Goal: Task Accomplishment & Management: Manage account settings

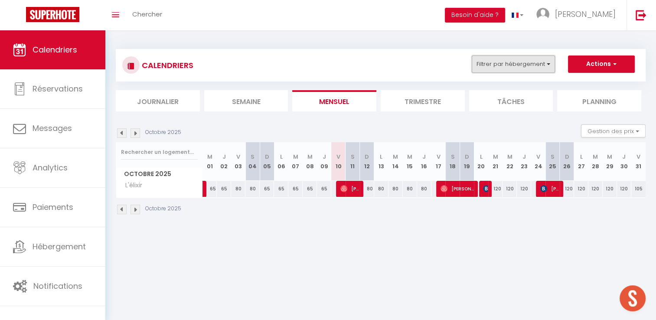
click at [532, 65] on button "Filtrer par hébergement" at bounding box center [513, 63] width 83 height 17
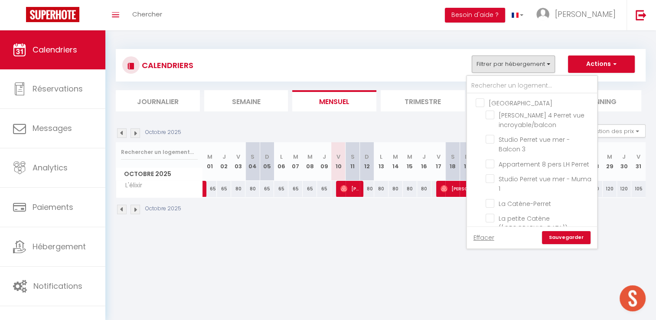
click at [506, 100] on input "[GEOGRAPHIC_DATA]" at bounding box center [541, 102] width 130 height 9
checkbox input "true"
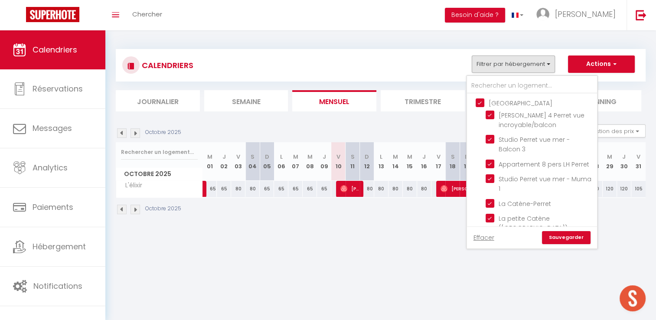
checkbox input "true"
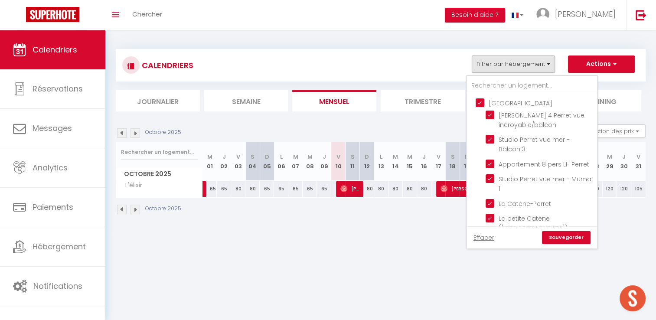
checkbox input "false"
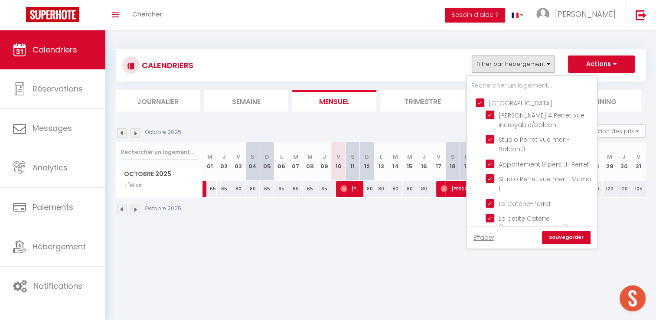
checkbox input "false"
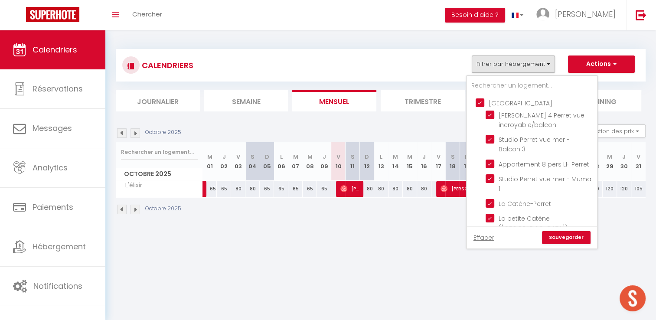
checkbox input "false"
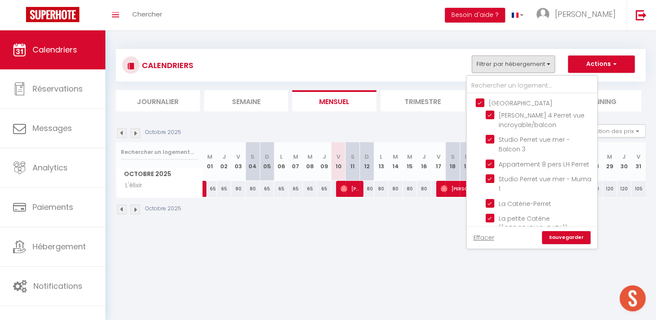
checkbox input "false"
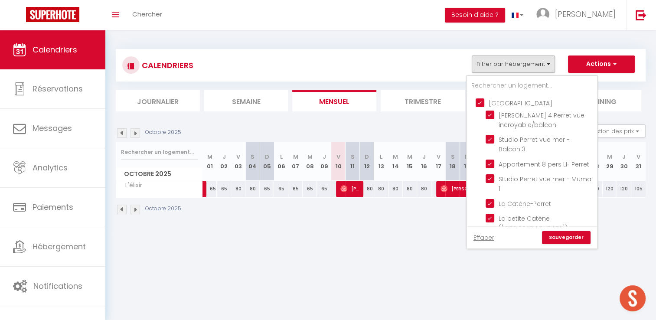
checkbox input "false"
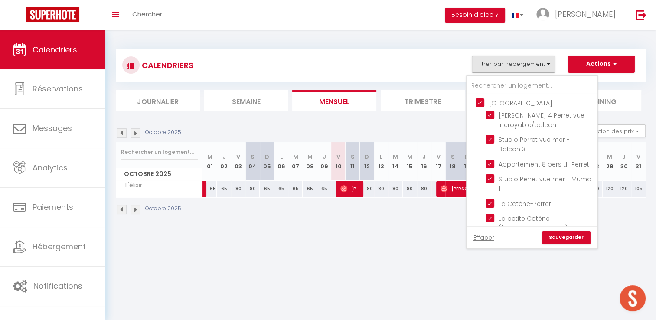
checkbox input "false"
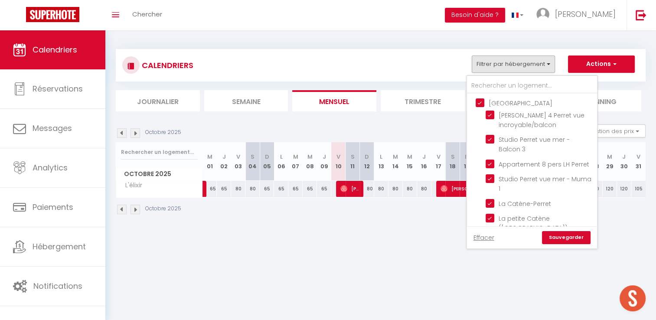
checkbox input "false"
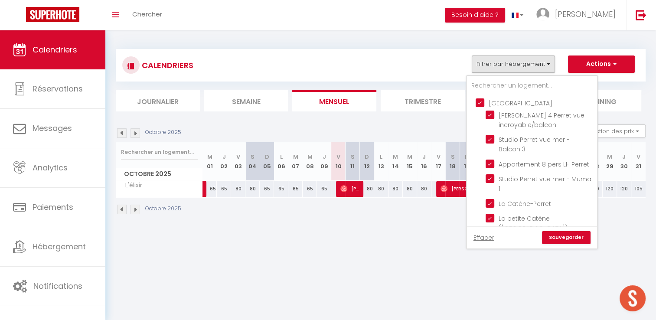
click at [506, 100] on input "[GEOGRAPHIC_DATA]" at bounding box center [541, 102] width 130 height 9
checkbox input "false"
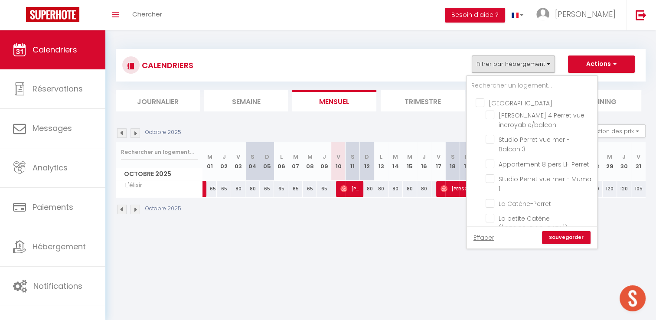
checkbox input "false"
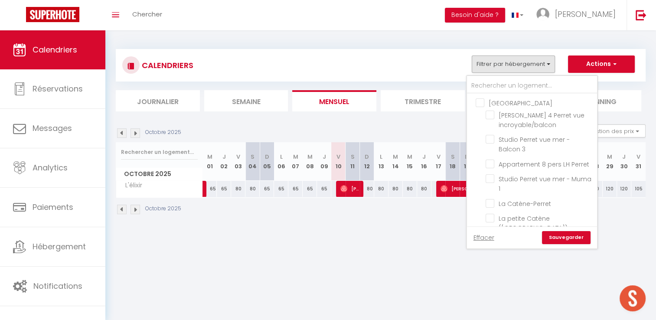
checkbox input "false"
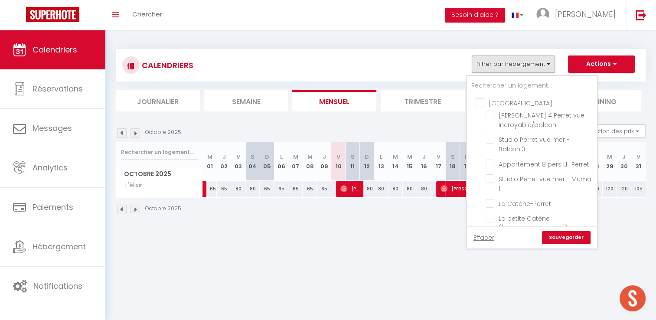
checkbox input "false"
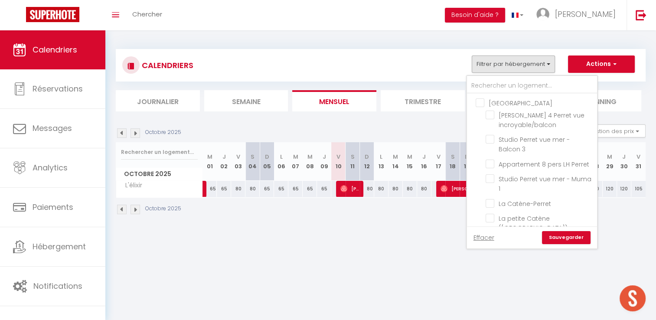
checkbox input "false"
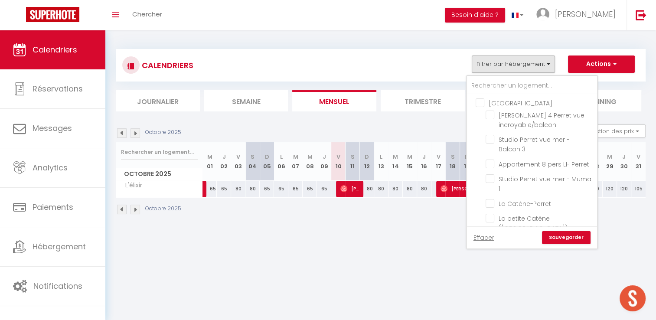
checkbox input "false"
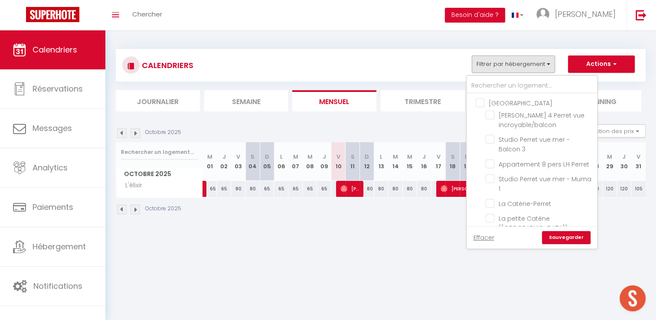
checkbox input "false"
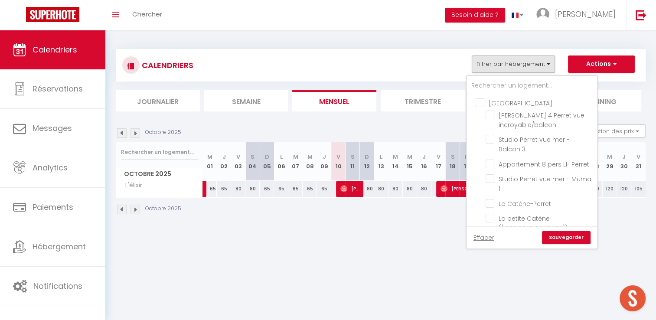
checkbox input "false"
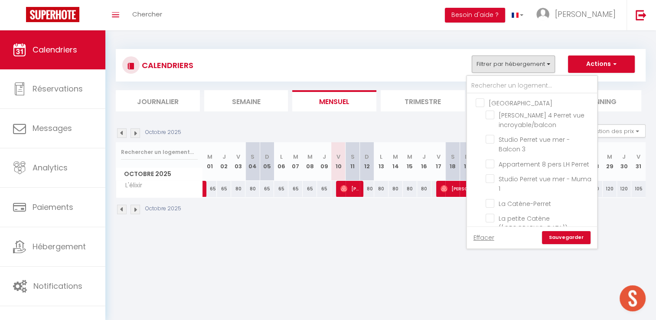
checkbox input "false"
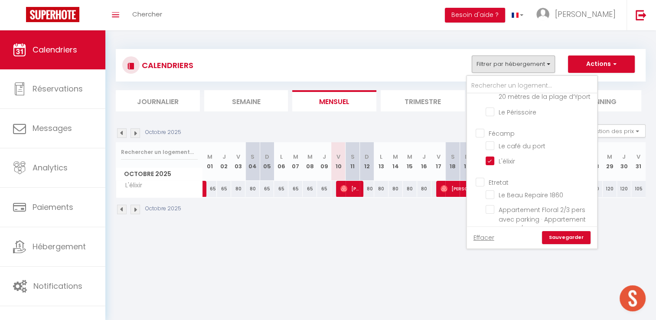
scroll to position [650, 0]
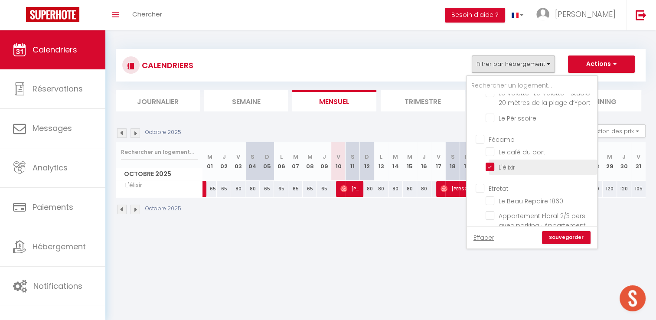
click at [496, 171] on input "L'élixir" at bounding box center [540, 166] width 108 height 9
checkbox input "false"
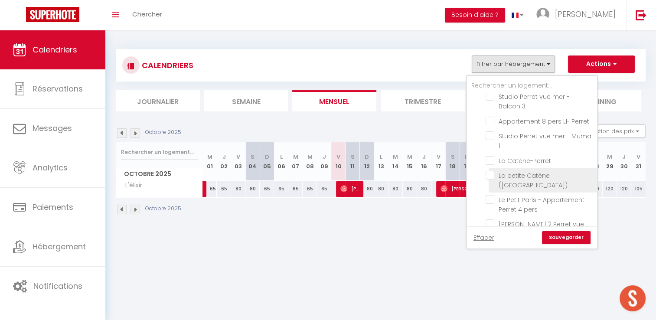
scroll to position [43, 0]
click at [537, 178] on input "La petite Catène ([GEOGRAPHIC_DATA])" at bounding box center [540, 174] width 108 height 9
checkbox input "true"
checkbox input "false"
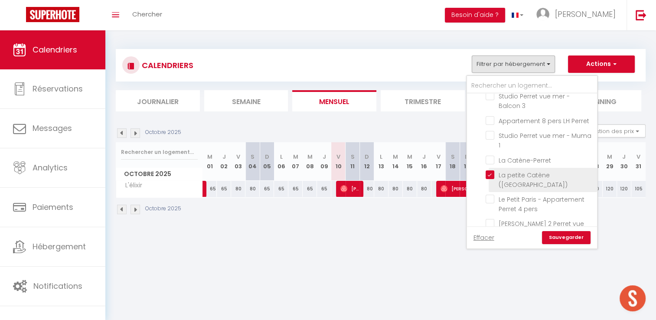
checkbox input "false"
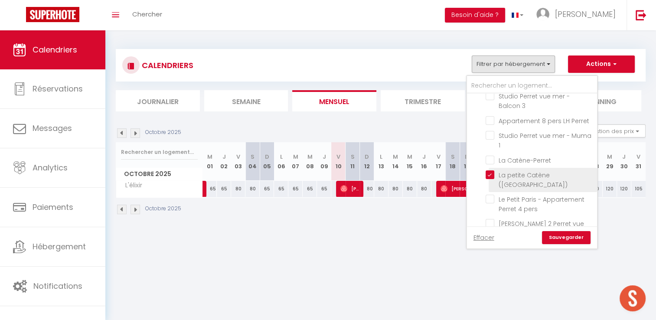
checkbox input "false"
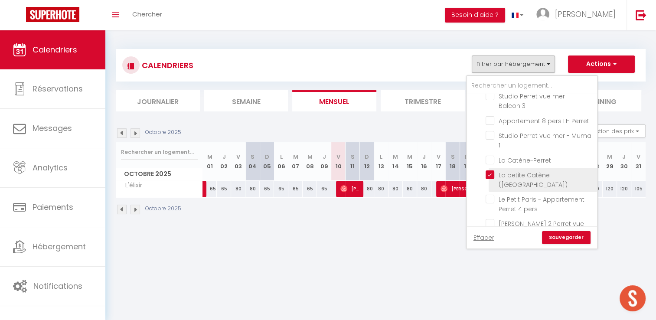
checkbox input "false"
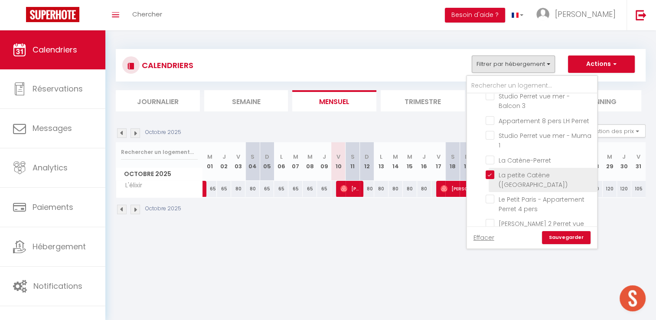
checkbox input "false"
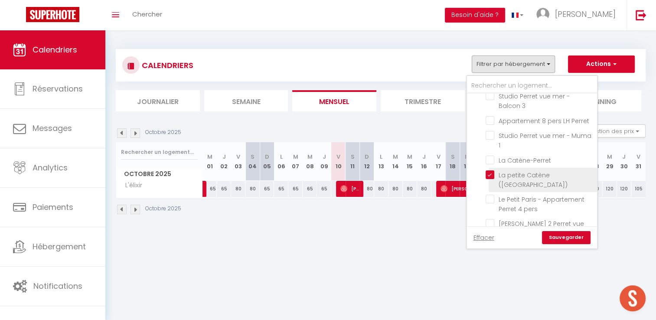
checkbox input "false"
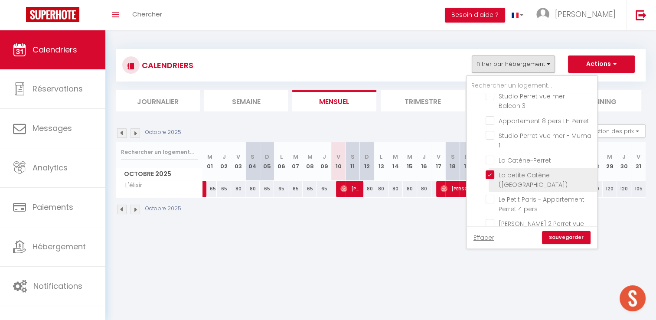
checkbox input "false"
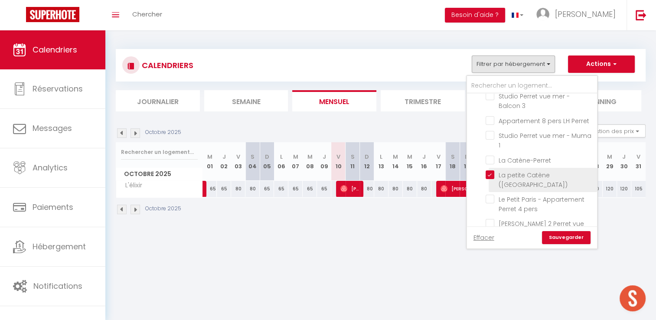
checkbox input "false"
click at [579, 241] on link "Sauvegarder" at bounding box center [566, 237] width 49 height 13
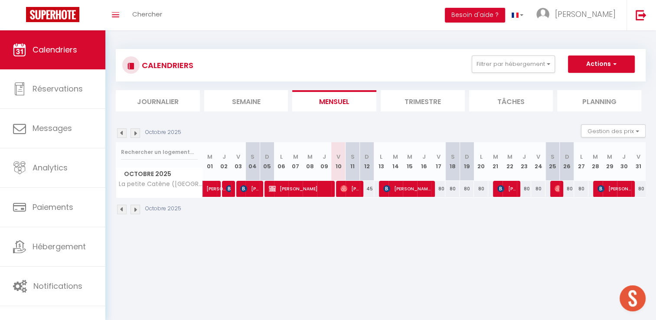
click at [135, 209] on img at bounding box center [135, 210] width 10 height 10
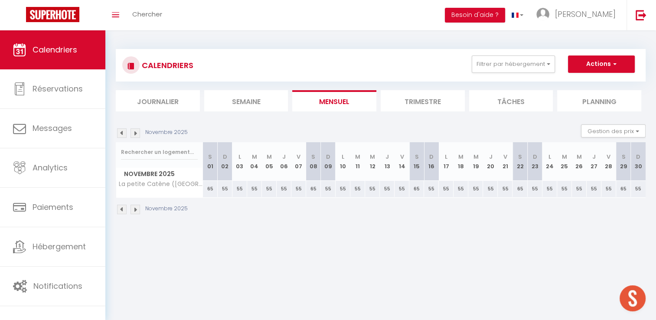
click at [121, 209] on img at bounding box center [122, 210] width 10 height 10
select select
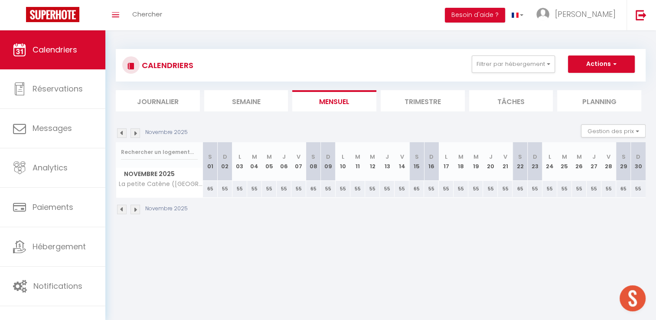
select select
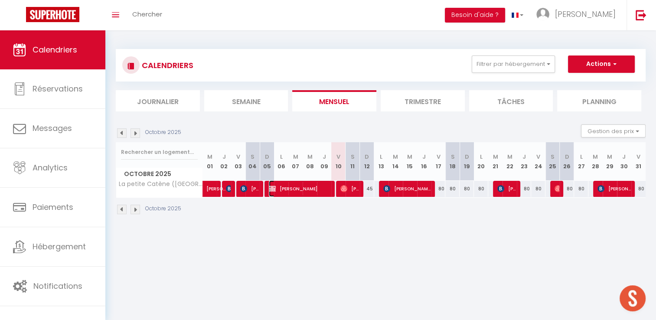
click at [324, 186] on span "[PERSON_NAME]" at bounding box center [300, 188] width 62 height 16
select select "OK"
select select "0"
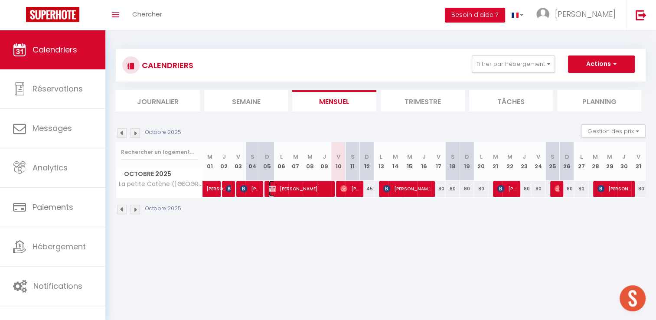
select select "1"
select select
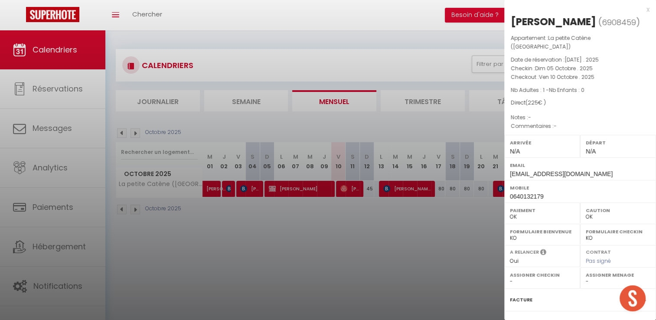
click at [306, 235] on div at bounding box center [328, 160] width 656 height 320
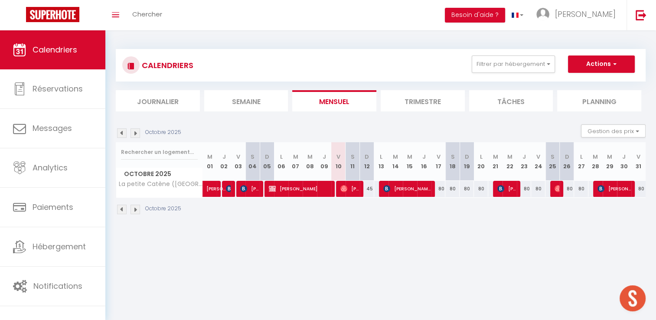
click at [137, 206] on img at bounding box center [135, 210] width 10 height 10
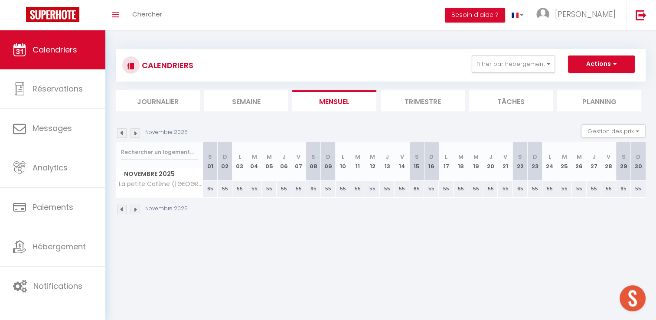
click at [534, 187] on div "55" at bounding box center [535, 189] width 15 height 16
type input "55"
type input "Dim 23 Novembre 2025"
type input "Lun 24 Novembre 2025"
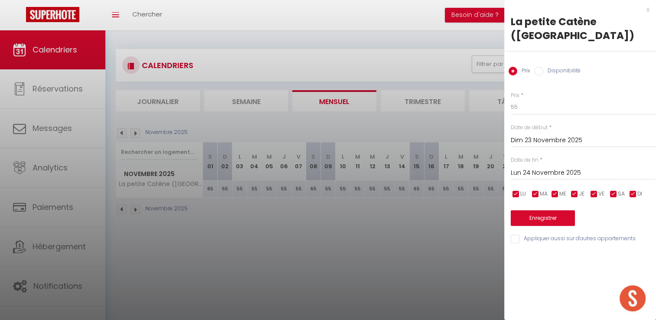
click at [432, 235] on div at bounding box center [328, 160] width 656 height 320
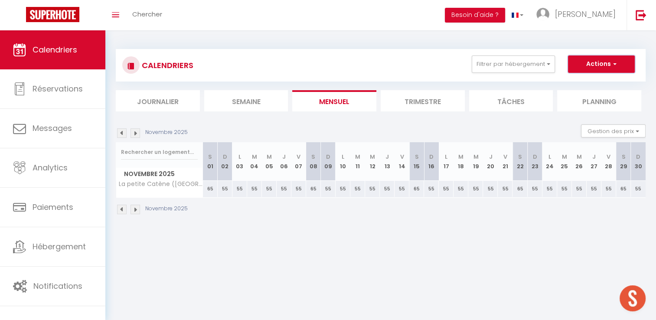
click at [608, 59] on button "Actions" at bounding box center [601, 63] width 67 height 17
click at [590, 78] on link "Nouvelle réservation" at bounding box center [592, 84] width 75 height 13
select select
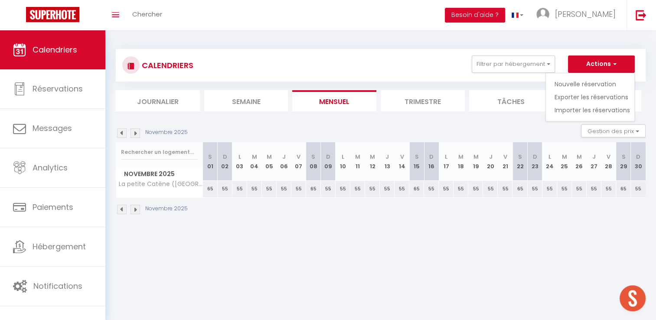
select select
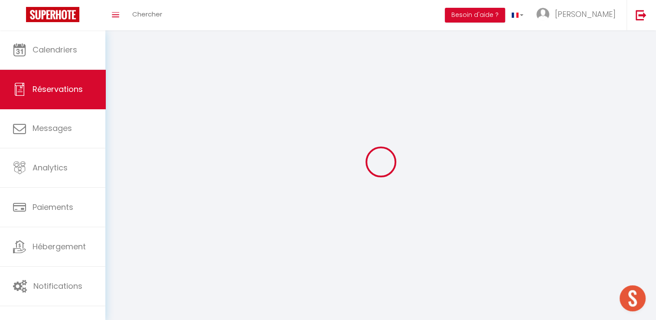
select select
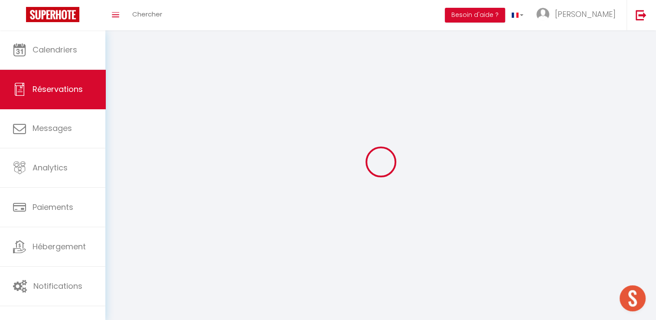
select select
checkbox input "false"
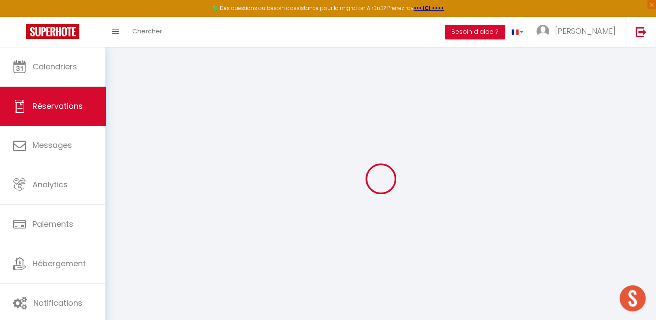
select select
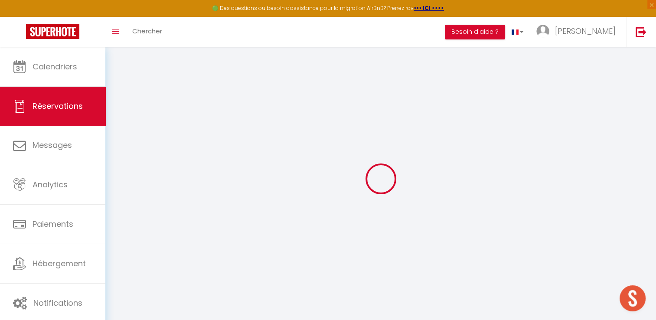
select select
checkbox input "false"
select select
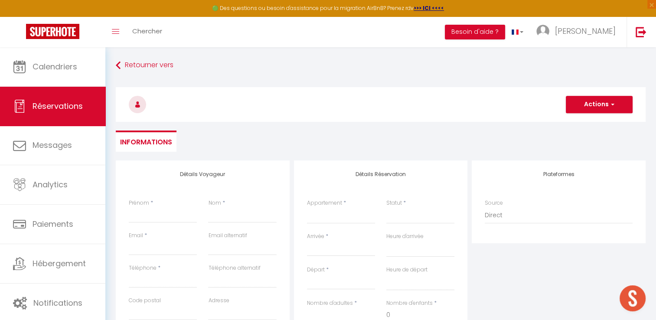
select select
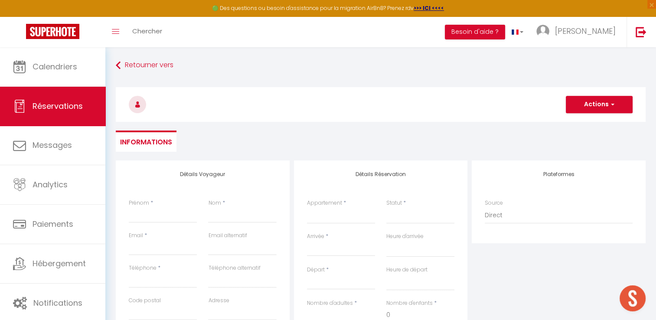
checkbox input "false"
select select
click at [165, 212] on input "Prénom" at bounding box center [163, 215] width 68 height 16
type input "g"
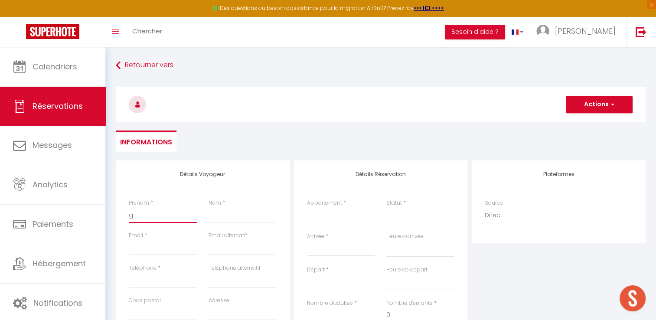
select select
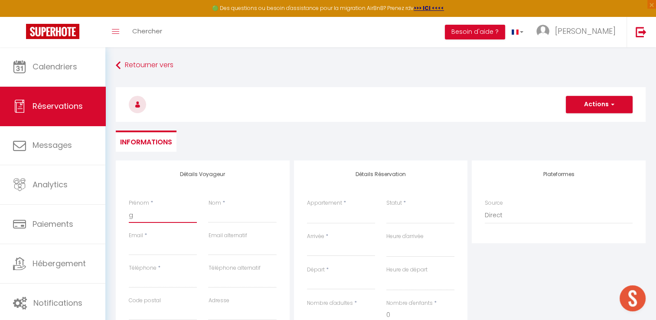
select select
checkbox input "false"
type input "gr"
select select
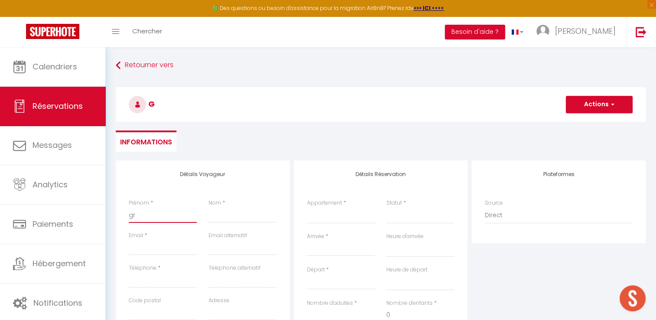
select select
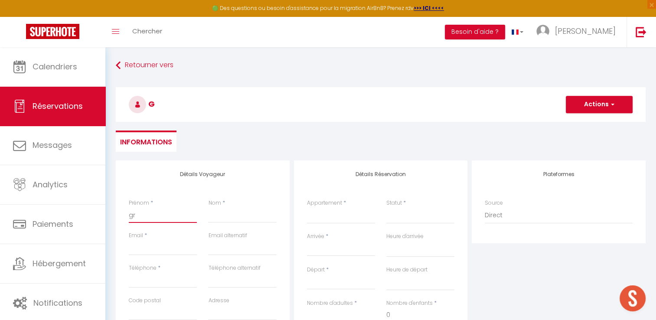
select select
checkbox input "false"
type input "[PERSON_NAME]"
type input "Pilette"
type input "[EMAIL_ADDRESS][DOMAIN_NAME]"
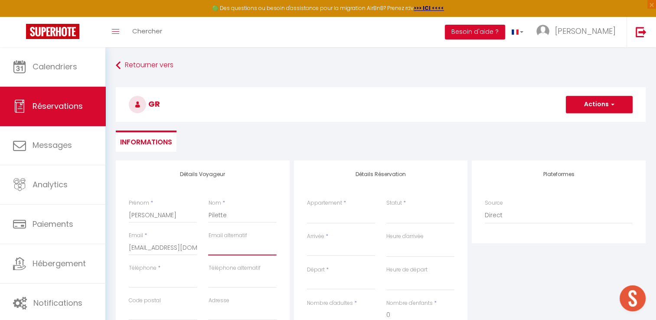
type input "[EMAIL_ADDRESS][DOMAIN_NAME]"
type input "0640132179"
select select "FR"
select select
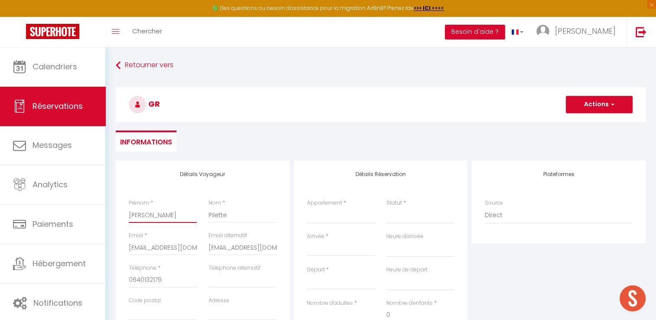
select select
checkbox input "false"
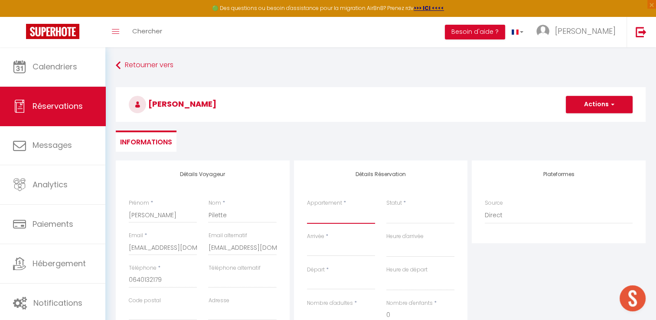
click at [328, 218] on select "[PERSON_NAME] 4 Perret vue incroyable/balcon L'Atelier Yport Le [PERSON_NAME] 4…" at bounding box center [341, 215] width 68 height 16
select select "68074"
click at [307, 207] on select "[PERSON_NAME] 4 Perret vue incroyable/balcon L'Atelier Yport Le [PERSON_NAME] 4…" at bounding box center [341, 215] width 68 height 16
click at [403, 222] on select "Confirmé Non Confirmé [PERSON_NAME] par le voyageur No Show Request" at bounding box center [420, 215] width 68 height 16
click at [404, 217] on select "Confirmé Non Confirmé [PERSON_NAME] par le voyageur No Show Request" at bounding box center [420, 215] width 68 height 16
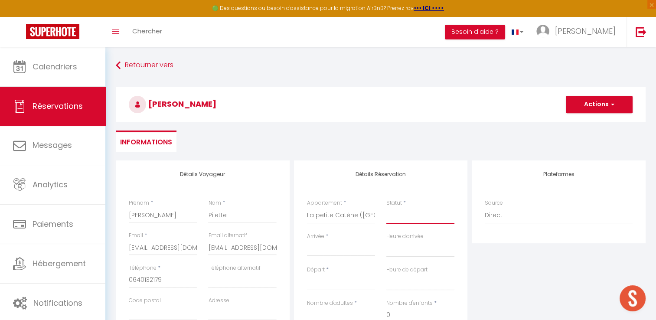
drag, startPoint x: 404, startPoint y: 217, endPoint x: 404, endPoint y: 223, distance: 5.7
click at [404, 217] on select "Confirmé Non Confirmé [PERSON_NAME] par le voyageur No Show Request" at bounding box center [420, 215] width 68 height 16
click at [386, 207] on select "Confirmé Non Confirmé [PERSON_NAME] par le voyageur No Show Request" at bounding box center [420, 215] width 68 height 16
click at [332, 245] on input "Arrivée" at bounding box center [341, 249] width 68 height 11
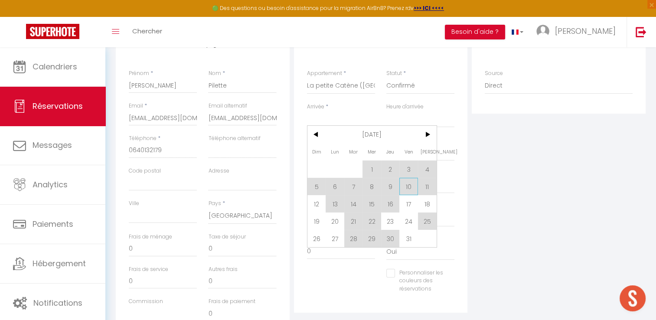
scroll to position [130, 0]
click at [434, 127] on span ">" at bounding box center [427, 133] width 19 height 17
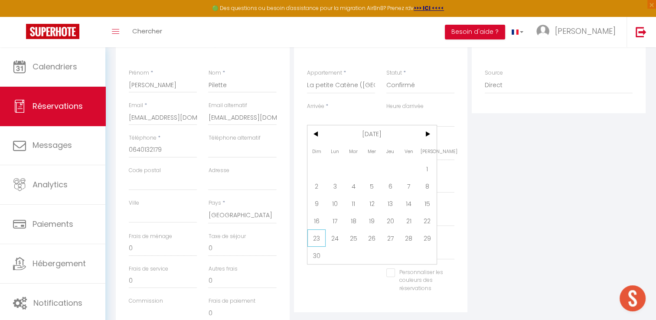
click at [317, 240] on span "23" at bounding box center [316, 237] width 19 height 17
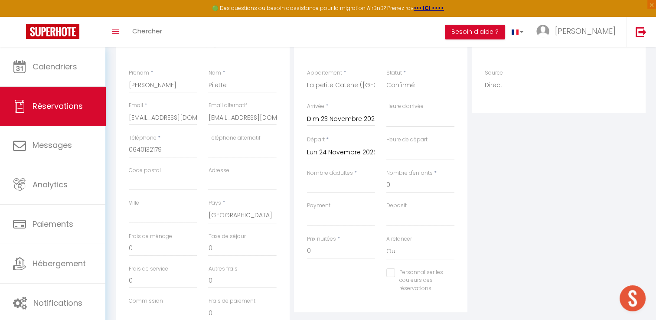
click at [349, 152] on input "Lun 24 Novembre 2025" at bounding box center [341, 152] width 68 height 11
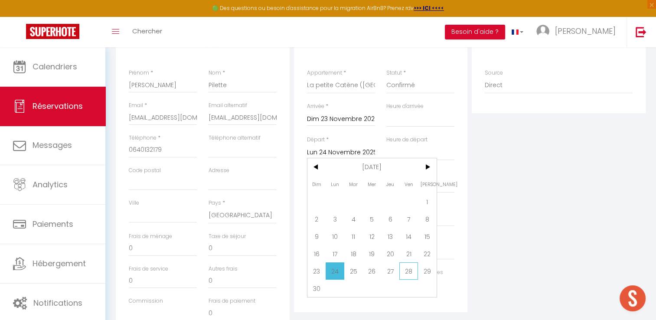
click at [411, 271] on span "28" at bounding box center [408, 270] width 19 height 17
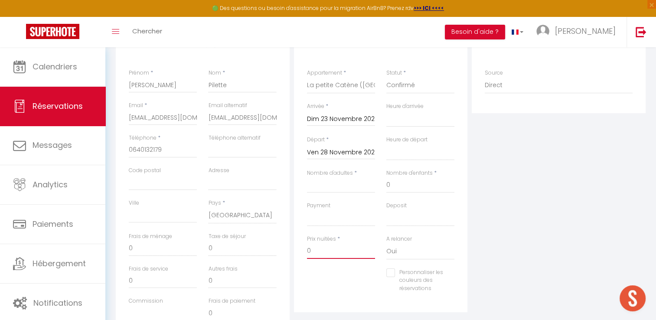
click at [323, 250] on input "0" at bounding box center [341, 251] width 68 height 16
click at [503, 220] on div "Plateformes Source Direct [DOMAIN_NAME] [DOMAIN_NAME] Chalet montagne Expedia G…" at bounding box center [559, 185] width 178 height 310
click at [354, 220] on select "OK KO" at bounding box center [341, 218] width 68 height 16
click at [307, 210] on select "OK KO" at bounding box center [341, 218] width 68 height 16
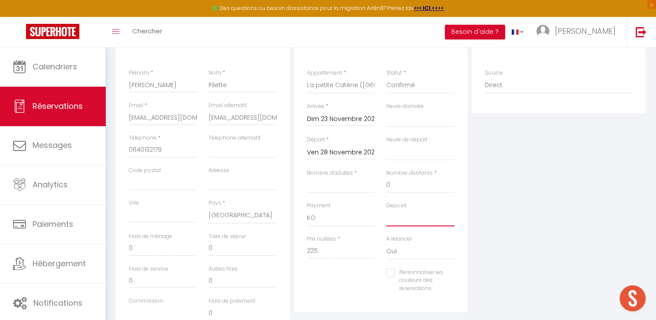
click at [418, 216] on select "OK KO" at bounding box center [420, 218] width 68 height 16
click at [386, 210] on select "OK KO" at bounding box center [420, 218] width 68 height 16
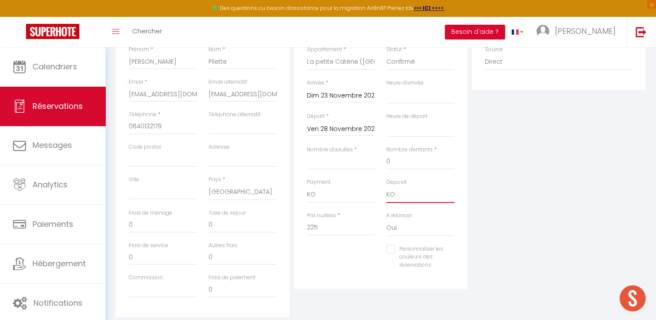
scroll to position [173, 0]
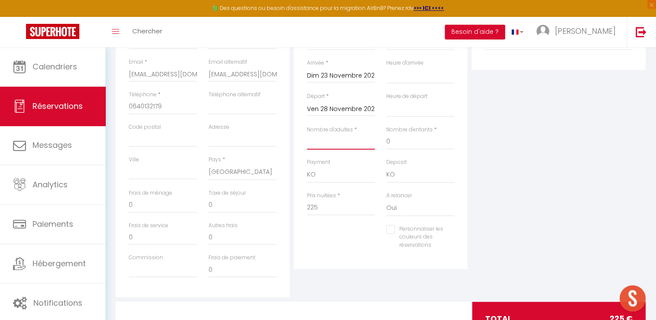
click at [322, 140] on input "Nombre d'adultes" at bounding box center [341, 142] width 68 height 16
click at [548, 188] on div "Plateformes Source Direct [DOMAIN_NAME] [DOMAIN_NAME] Chalet montagne Expedia G…" at bounding box center [559, 142] width 178 height 310
drag, startPoint x: 135, startPoint y: 210, endPoint x: 117, endPoint y: 203, distance: 18.9
click at [117, 205] on div "Détails Voyageur Prénom * [PERSON_NAME] * Pilette Email * [EMAIL_ADDRESS][DOMAI…" at bounding box center [203, 142] width 174 height 310
click at [508, 175] on div "Plateformes Source Direct [DOMAIN_NAME] [DOMAIN_NAME] Chalet montagne Expedia G…" at bounding box center [559, 142] width 178 height 310
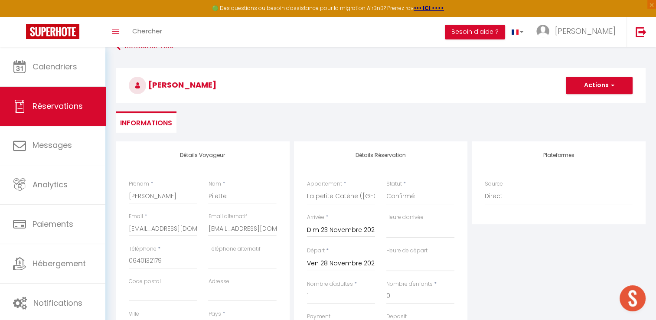
scroll to position [0, 0]
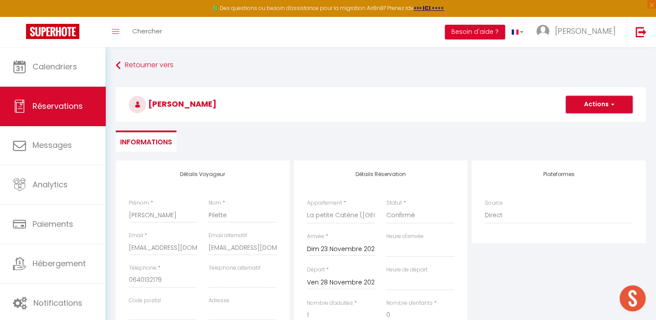
click at [588, 105] on button "Actions" at bounding box center [599, 104] width 67 height 17
click at [576, 124] on link "Enregistrer" at bounding box center [590, 123] width 69 height 11
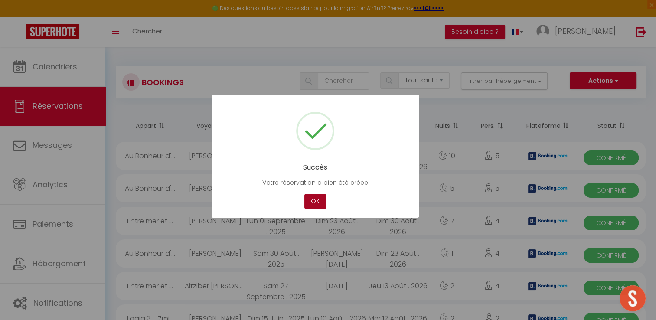
click at [318, 195] on button "OK" at bounding box center [315, 201] width 22 height 15
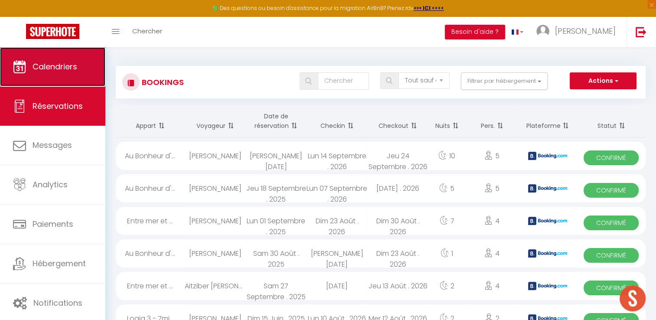
click at [21, 51] on link "Calendriers" at bounding box center [52, 66] width 105 height 39
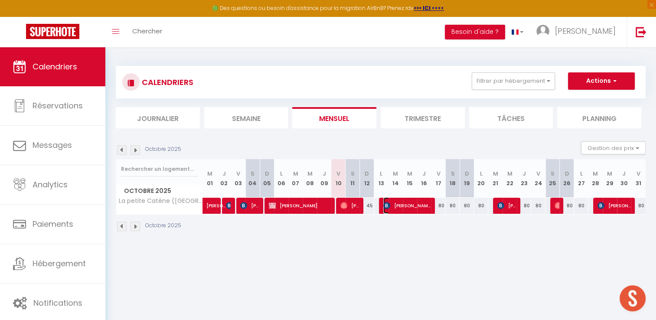
click at [407, 210] on span "[PERSON_NAME]" at bounding box center [407, 205] width 48 height 16
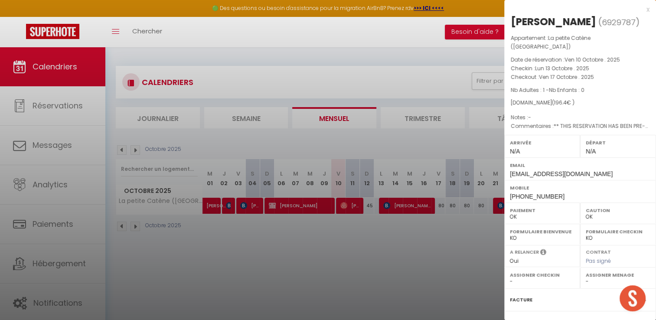
click at [407, 210] on div at bounding box center [328, 160] width 656 height 320
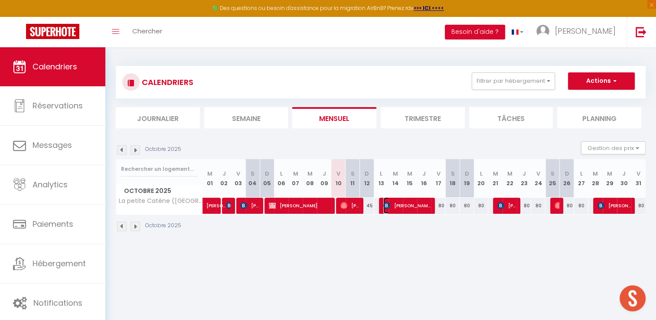
click at [399, 206] on span "[PERSON_NAME]" at bounding box center [407, 205] width 48 height 16
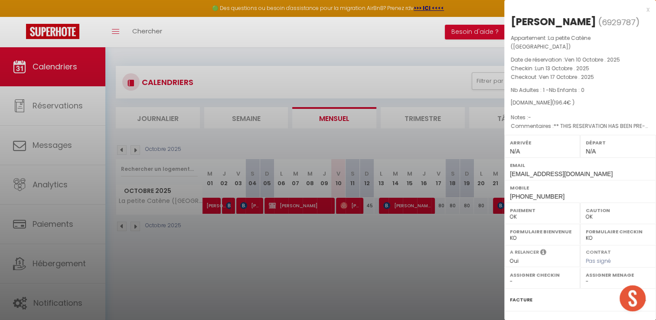
click at [399, 206] on div at bounding box center [328, 160] width 656 height 320
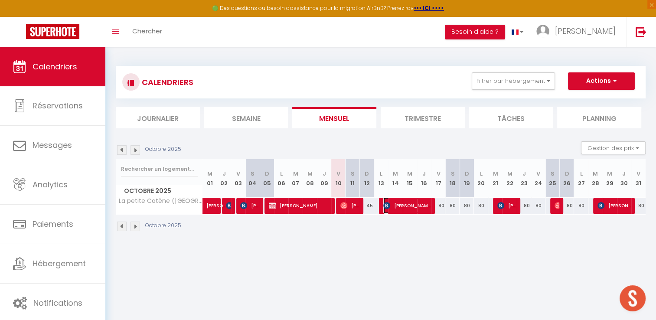
click at [405, 206] on span "[PERSON_NAME]" at bounding box center [407, 205] width 48 height 16
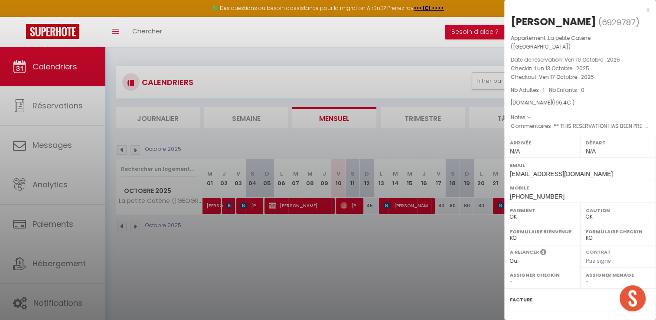
click at [405, 206] on div at bounding box center [328, 160] width 656 height 320
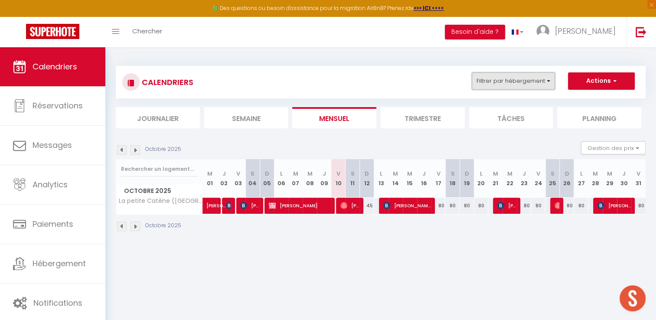
click at [538, 85] on button "Filtrer par hébergement" at bounding box center [513, 80] width 83 height 17
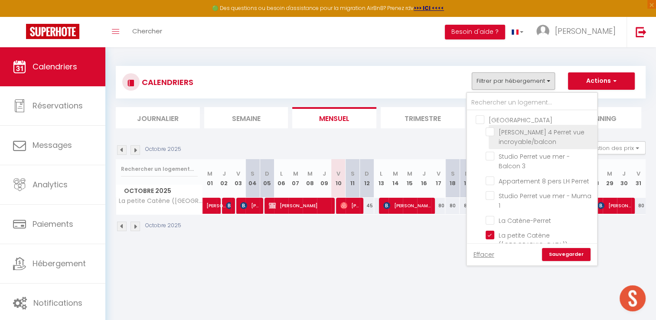
click at [524, 133] on input "[PERSON_NAME] 4 Perret vue incroyable/balcon" at bounding box center [540, 131] width 108 height 9
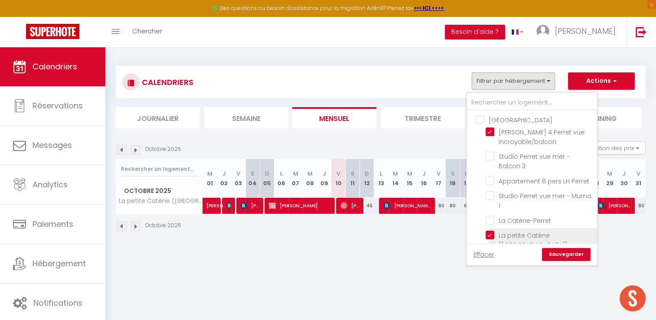
click at [506, 233] on input "La petite Catène ([GEOGRAPHIC_DATA])" at bounding box center [540, 235] width 108 height 9
click at [574, 254] on link "Sauvegarder" at bounding box center [566, 254] width 49 height 13
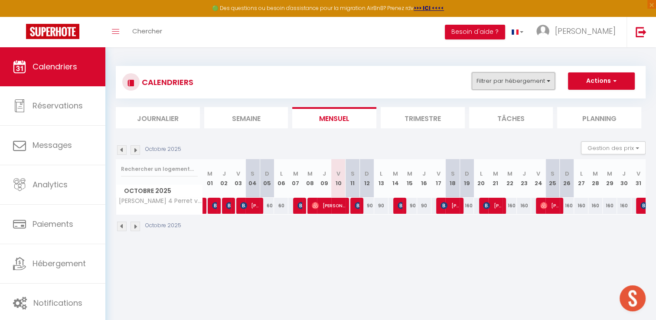
click at [536, 85] on button "Filtrer par hébergement" at bounding box center [513, 80] width 83 height 17
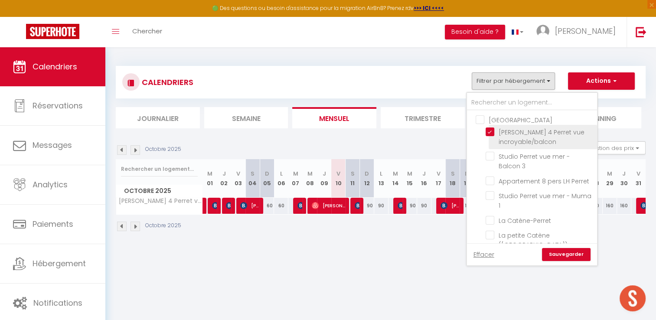
click at [523, 132] on input "[PERSON_NAME] 4 Perret vue incroyable/balcon" at bounding box center [540, 131] width 108 height 9
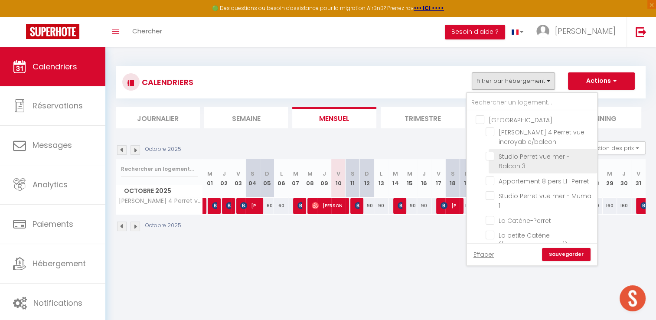
click at [521, 164] on span "Studio Perret vue mer - Balcon 3" at bounding box center [534, 161] width 71 height 18
click at [521, 160] on input "Studio Perret vue mer - Balcon 3" at bounding box center [540, 156] width 108 height 9
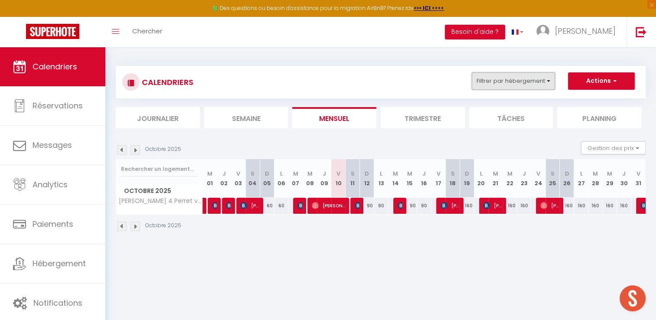
click at [522, 79] on button "Filtrer par hébergement" at bounding box center [513, 80] width 83 height 17
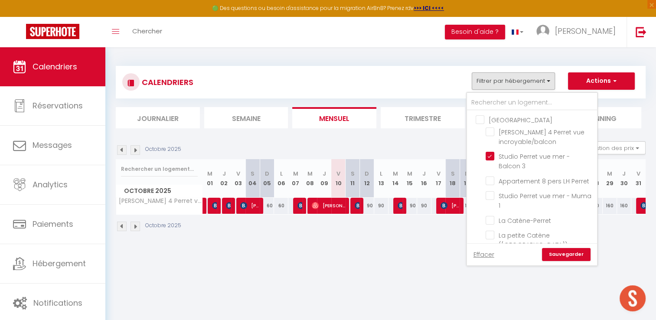
click at [557, 254] on link "Sauvegarder" at bounding box center [566, 254] width 49 height 13
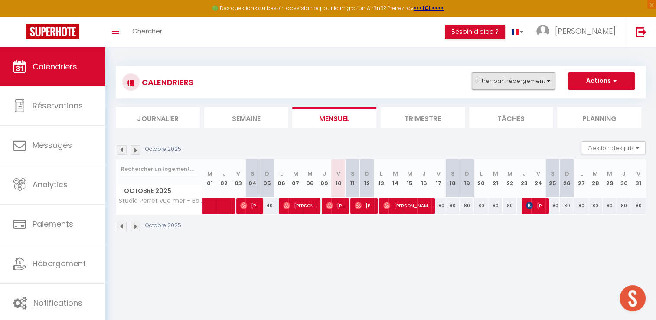
click at [519, 82] on button "Filtrer par hébergement" at bounding box center [513, 80] width 83 height 17
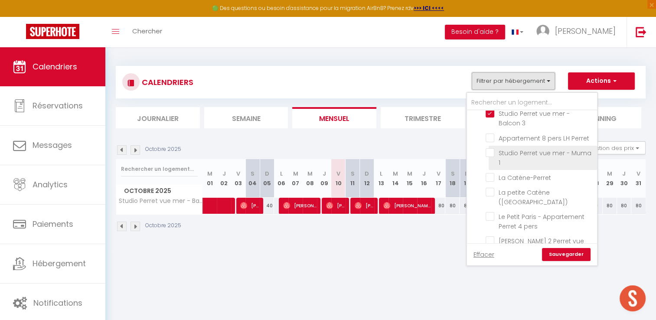
scroll to position [43, 0]
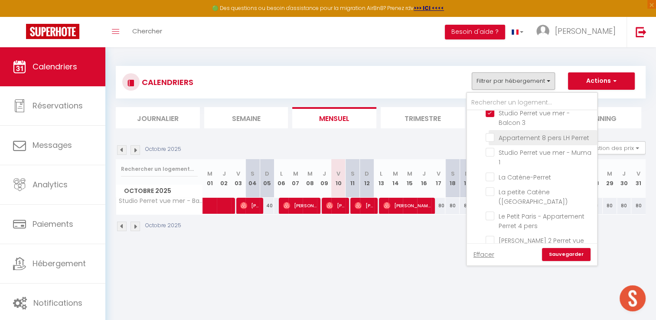
click at [535, 138] on input "Appartement 8 pers LH Perret" at bounding box center [540, 137] width 108 height 9
click at [566, 254] on link "Sauvegarder" at bounding box center [566, 254] width 49 height 13
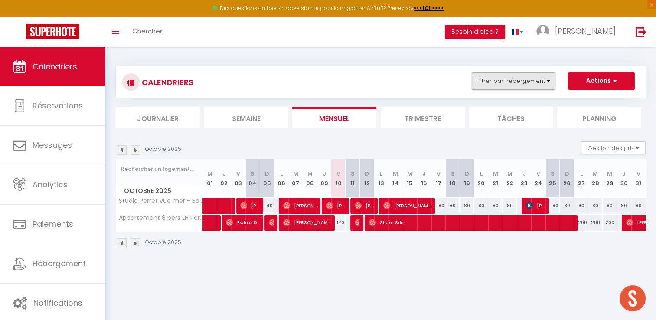
click at [519, 82] on button "Filtrer par hébergement" at bounding box center [513, 80] width 83 height 17
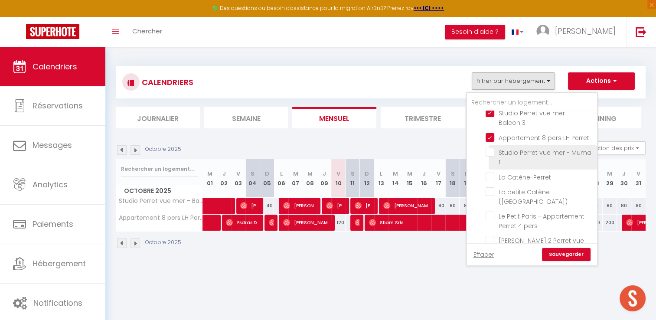
click at [530, 151] on input "Studio Perret vue mer - Muma 1" at bounding box center [540, 152] width 108 height 9
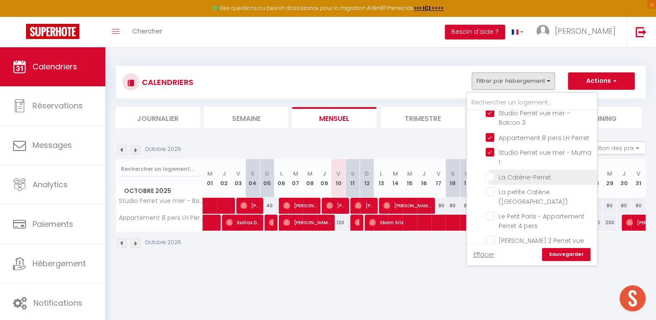
click at [538, 178] on input "La Catène-Perret" at bounding box center [540, 176] width 108 height 9
click at [536, 174] on input "La Catène-Perret" at bounding box center [540, 176] width 108 height 9
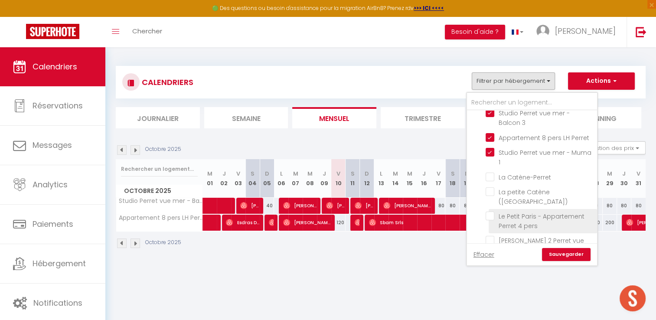
scroll to position [87, 0]
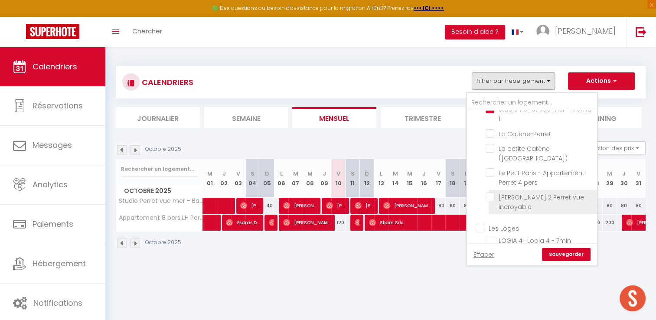
click at [526, 197] on input "[PERSON_NAME] 2 Perret vue incroyable" at bounding box center [540, 196] width 108 height 9
click at [561, 256] on link "Sauvegarder" at bounding box center [566, 254] width 49 height 13
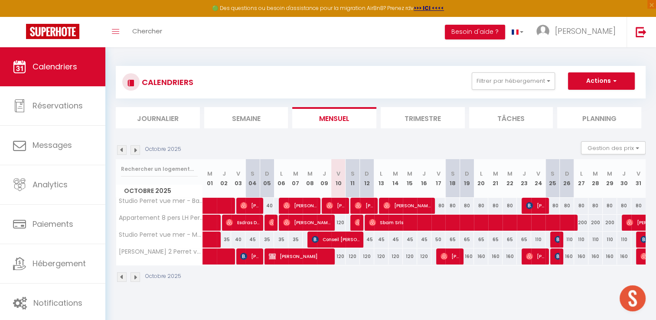
click at [135, 279] on img at bounding box center [135, 277] width 10 height 10
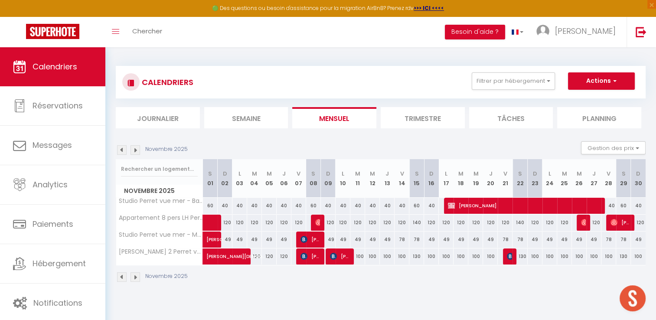
click at [124, 277] on img at bounding box center [122, 277] width 10 height 10
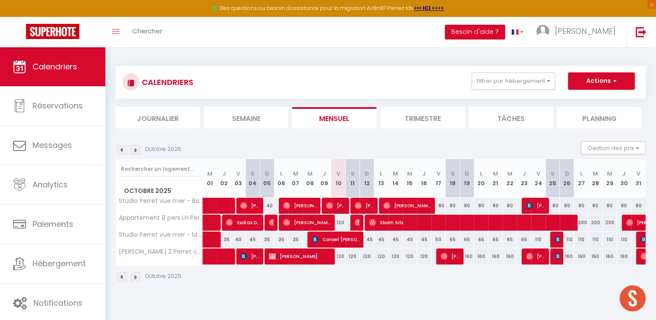
click at [125, 274] on img at bounding box center [122, 277] width 10 height 10
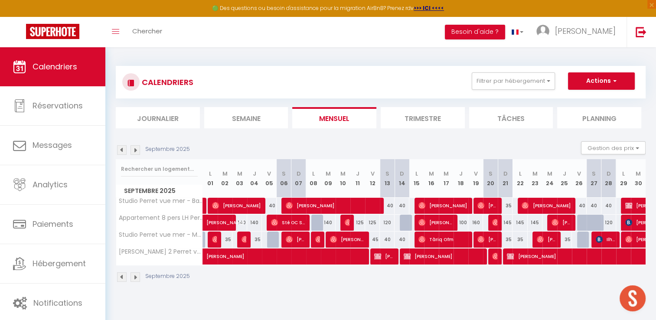
click at [142, 277] on div "Septembre 2025" at bounding box center [154, 277] width 77 height 10
click at [139, 277] on img at bounding box center [135, 277] width 10 height 10
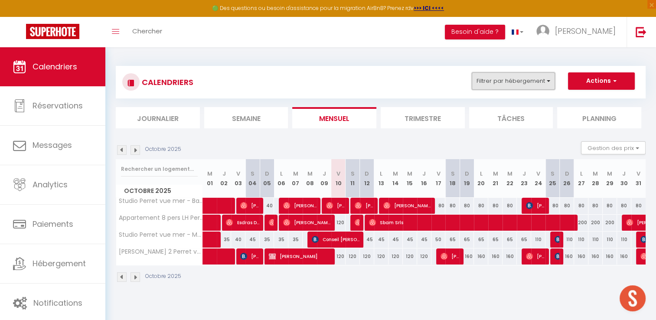
click at [532, 82] on button "Filtrer par hébergement" at bounding box center [513, 80] width 83 height 17
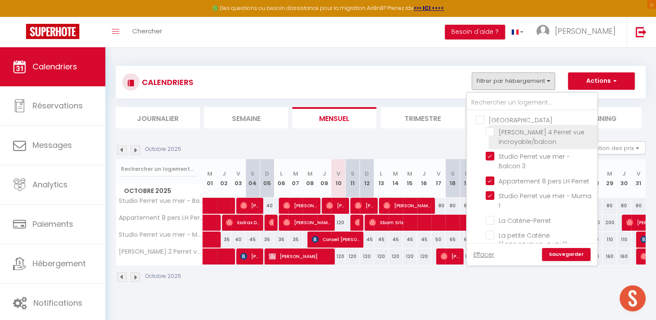
click at [541, 133] on input "[PERSON_NAME] 4 Perret vue incroyable/balcon" at bounding box center [540, 131] width 108 height 9
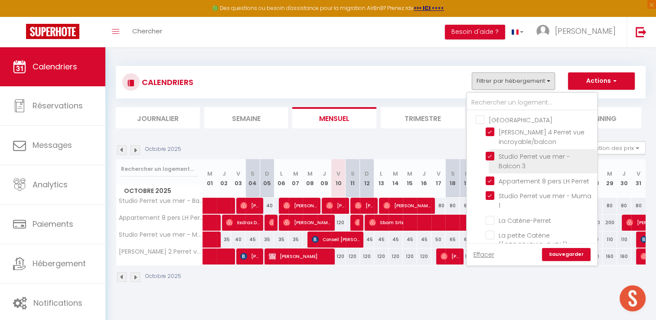
scroll to position [43, 0]
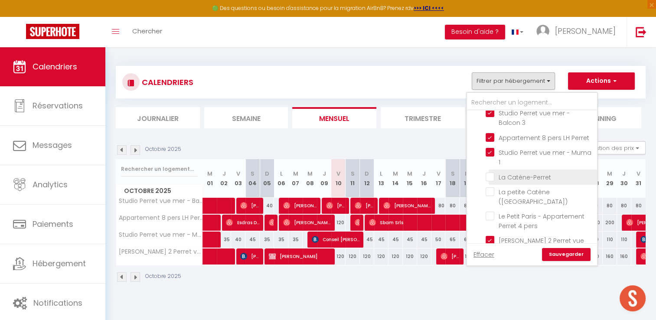
click at [536, 172] on input "La Catène-Perret" at bounding box center [540, 176] width 108 height 9
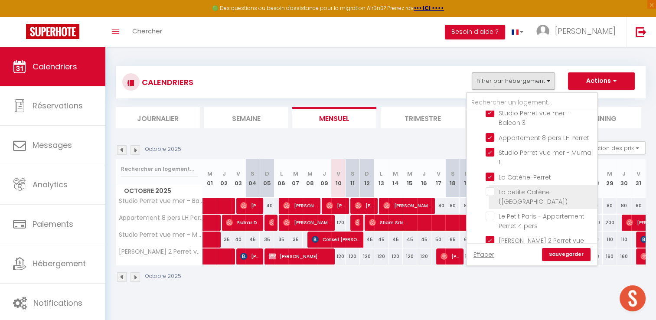
click at [531, 191] on input "La petite Catène ([GEOGRAPHIC_DATA])" at bounding box center [540, 191] width 108 height 9
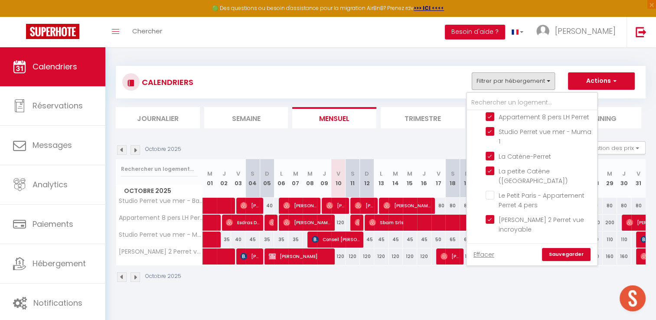
scroll to position [87, 0]
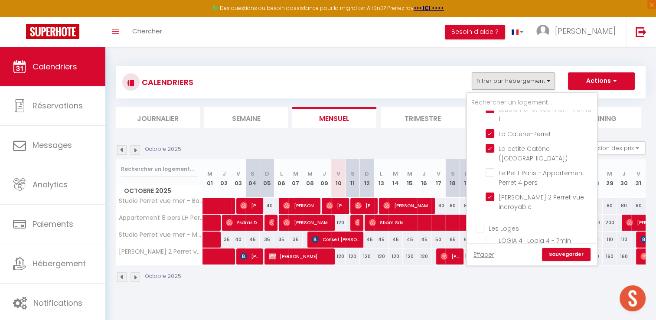
click at [574, 258] on link "Sauvegarder" at bounding box center [566, 254] width 49 height 13
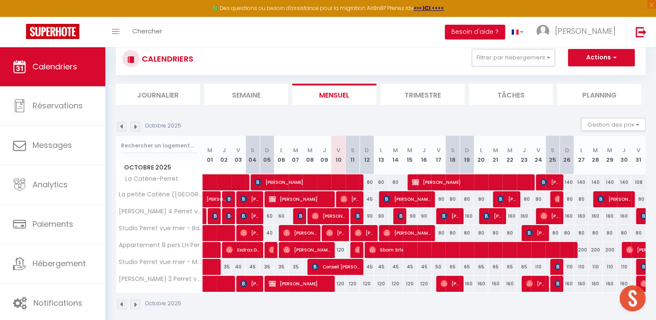
scroll to position [43, 0]
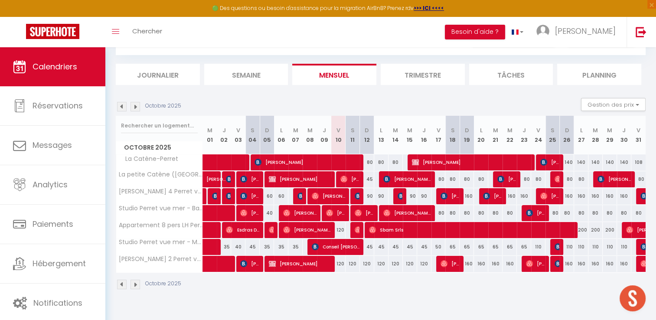
click at [341, 262] on div "120" at bounding box center [338, 264] width 14 height 16
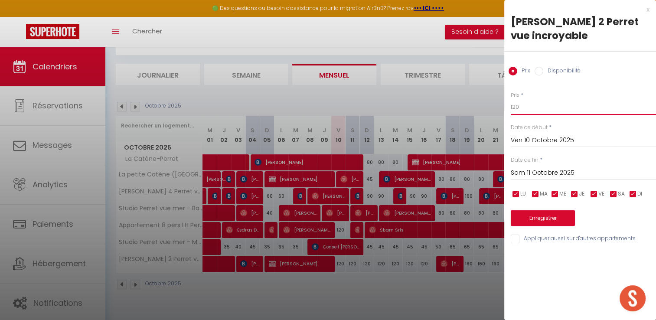
drag, startPoint x: 534, startPoint y: 107, endPoint x: 499, endPoint y: 107, distance: 35.1
click at [499, 107] on body "🟢 Des questions ou besoin d'assistance pour la migration AirBnB? Prenez rdv >>>…" at bounding box center [328, 164] width 656 height 320
click at [539, 220] on button "Enregistrer" at bounding box center [543, 218] width 64 height 16
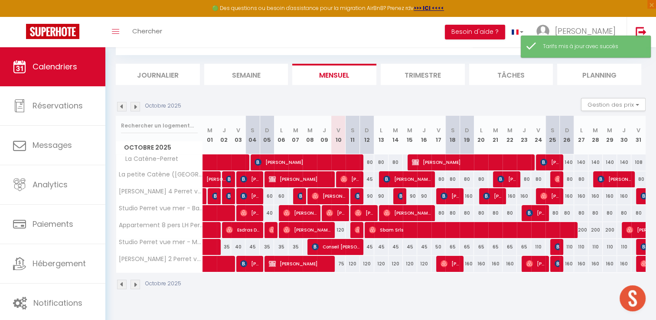
click at [352, 264] on div "120" at bounding box center [353, 264] width 14 height 16
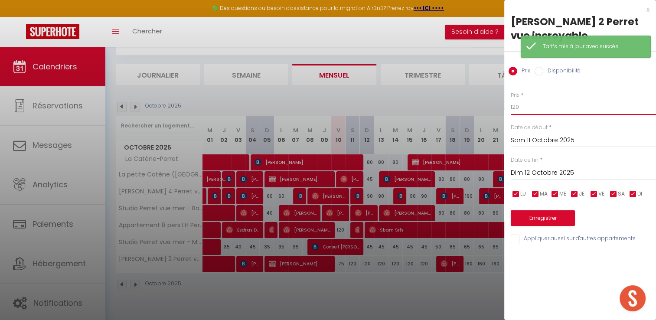
drag, startPoint x: 539, startPoint y: 101, endPoint x: 482, endPoint y: 108, distance: 57.6
click at [482, 108] on body "🟢 Des questions ou besoin d'assistance pour la migration AirBnB? Prenez rdv >>>…" at bounding box center [328, 164] width 656 height 320
click at [540, 217] on button "Enregistrer" at bounding box center [543, 218] width 64 height 16
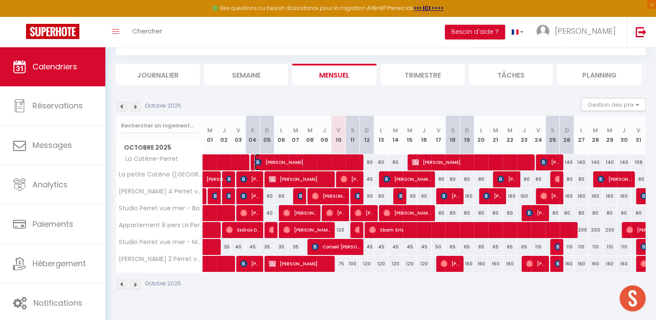
click at [268, 161] on span "[PERSON_NAME]" at bounding box center [306, 162] width 105 height 16
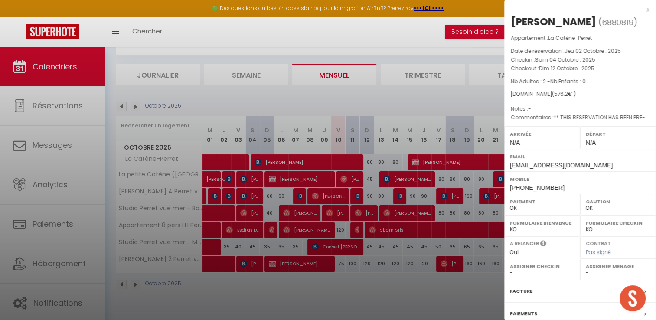
click at [358, 161] on div at bounding box center [328, 160] width 656 height 320
